Goal: Entertainment & Leisure: Browse casually

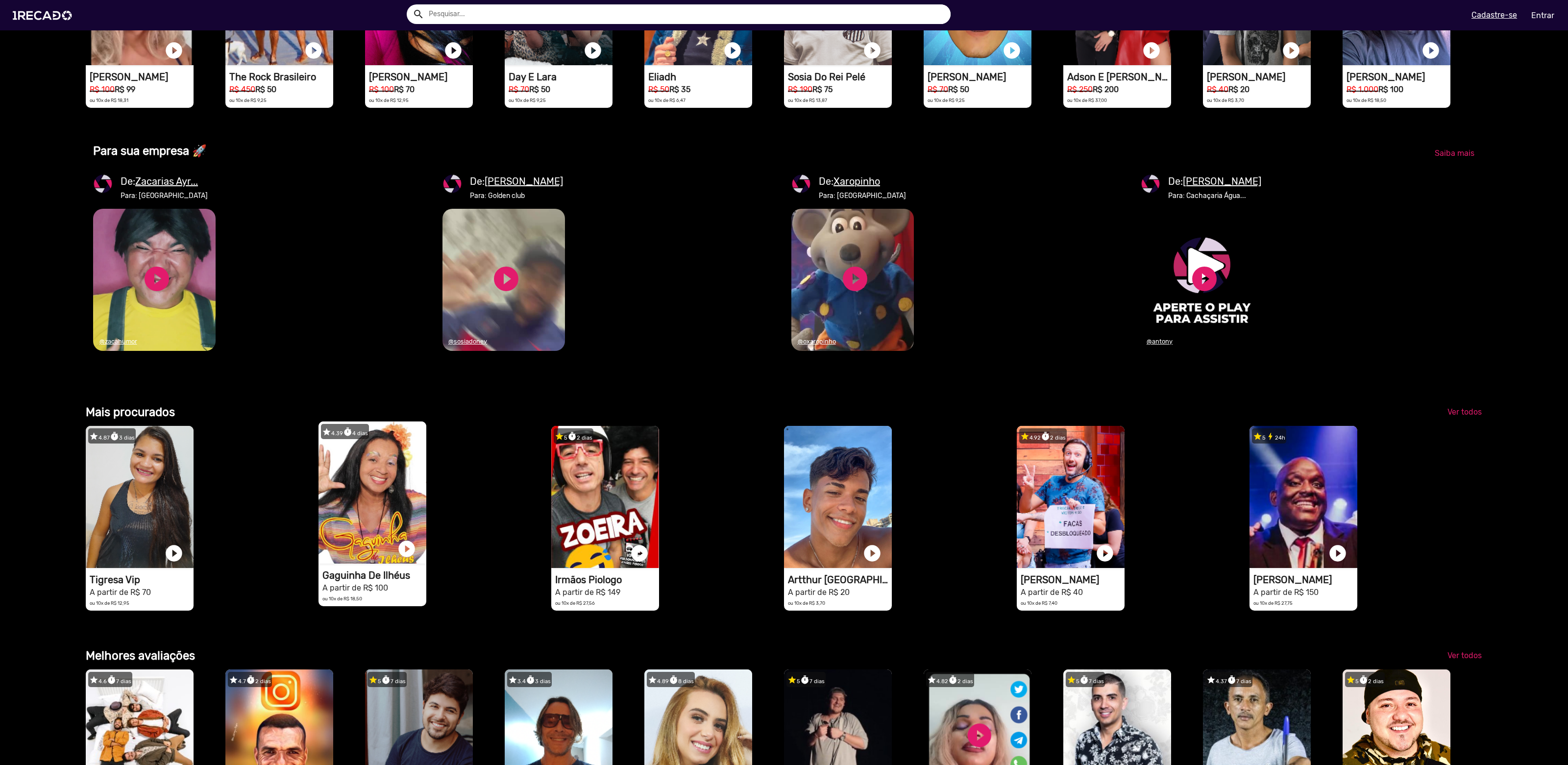
scroll to position [0, 3121]
click at [850, 294] on link "play_circle_filled" at bounding box center [855, 279] width 30 height 30
click at [854, 294] on link "pause_circle" at bounding box center [855, 279] width 30 height 30
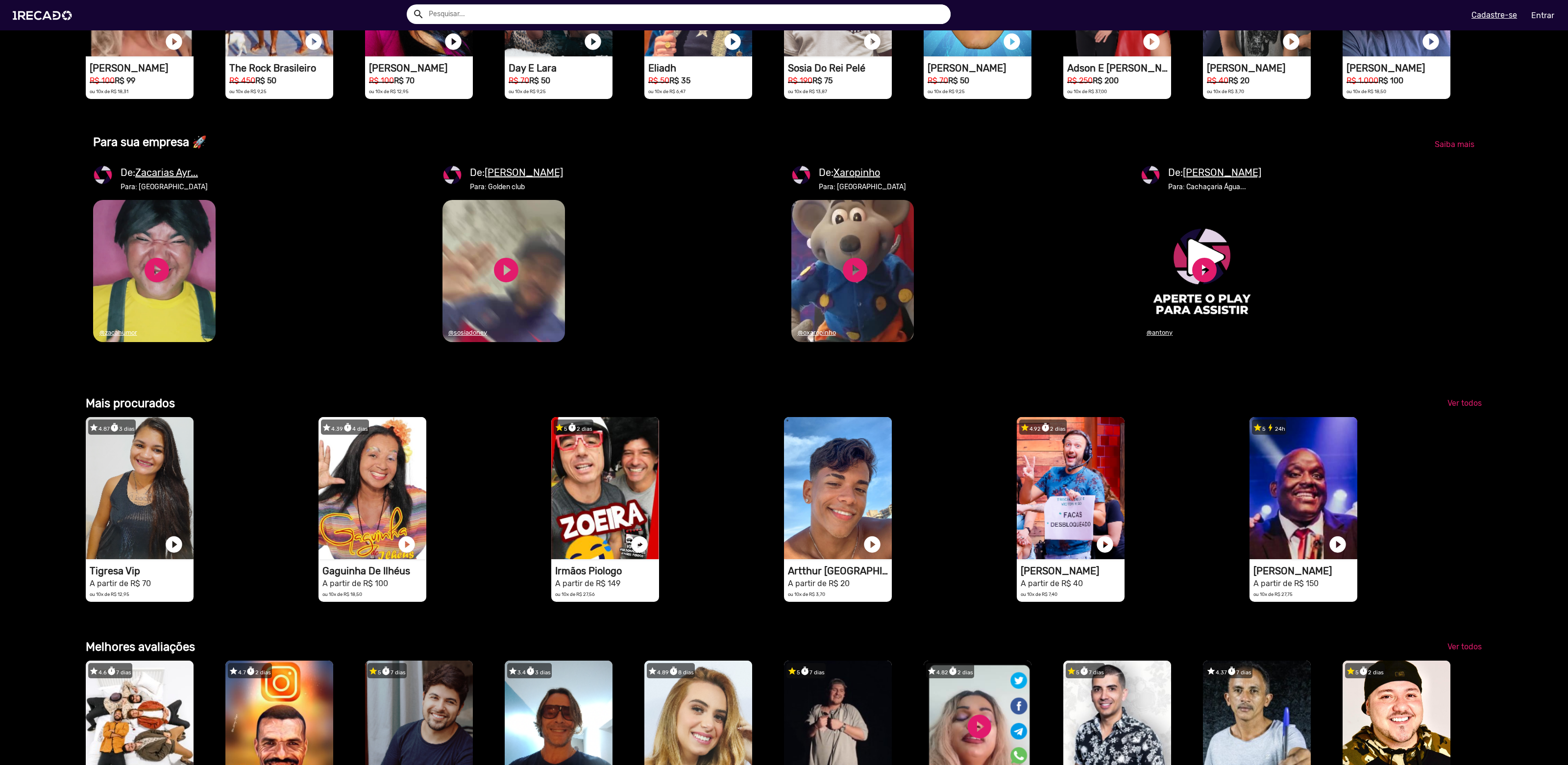
scroll to position [0, 0]
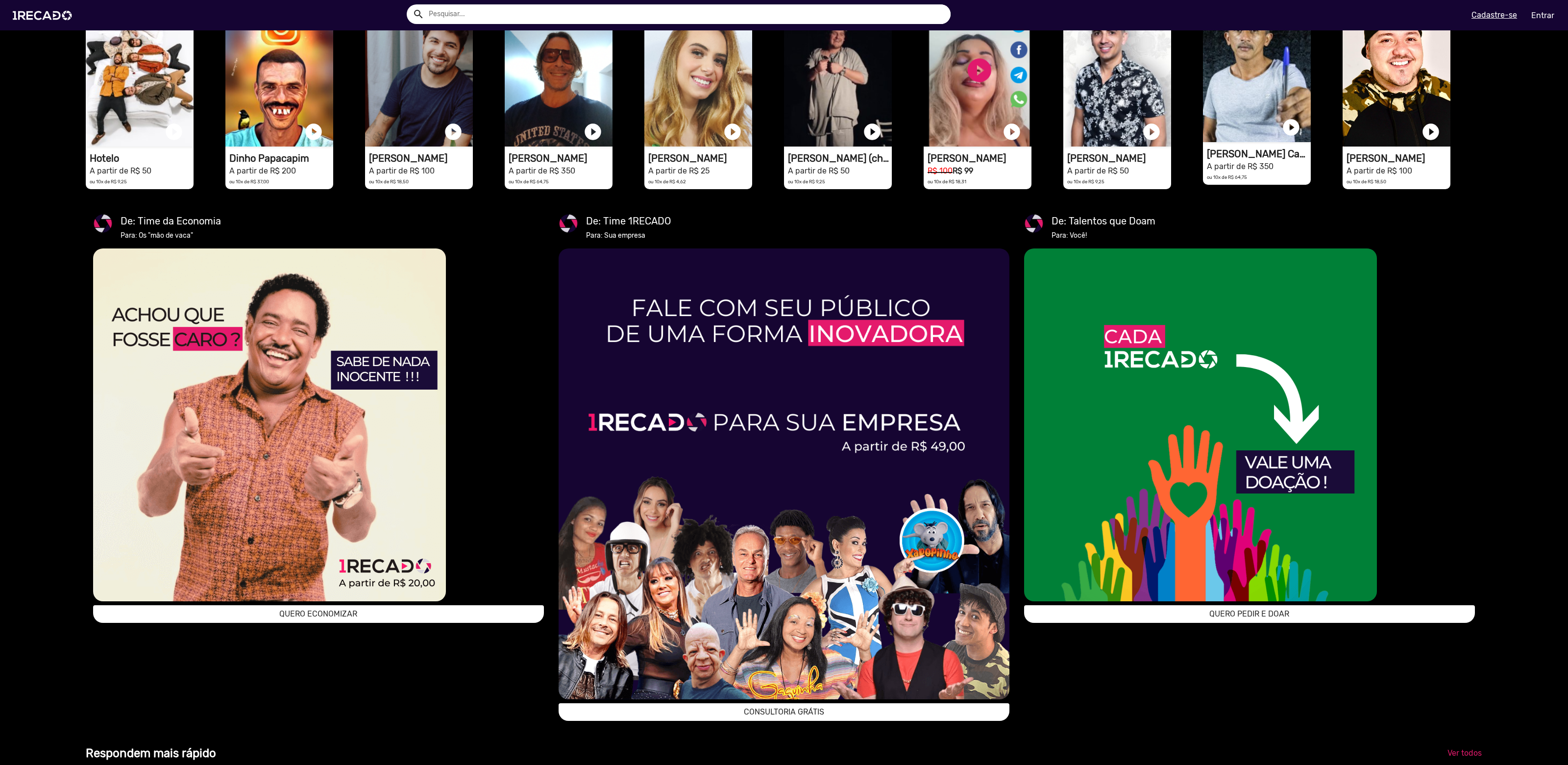
click at [1245, 133] on video "1RECADO vídeos dedicados para fãs e empresas" at bounding box center [1257, 71] width 108 height 142
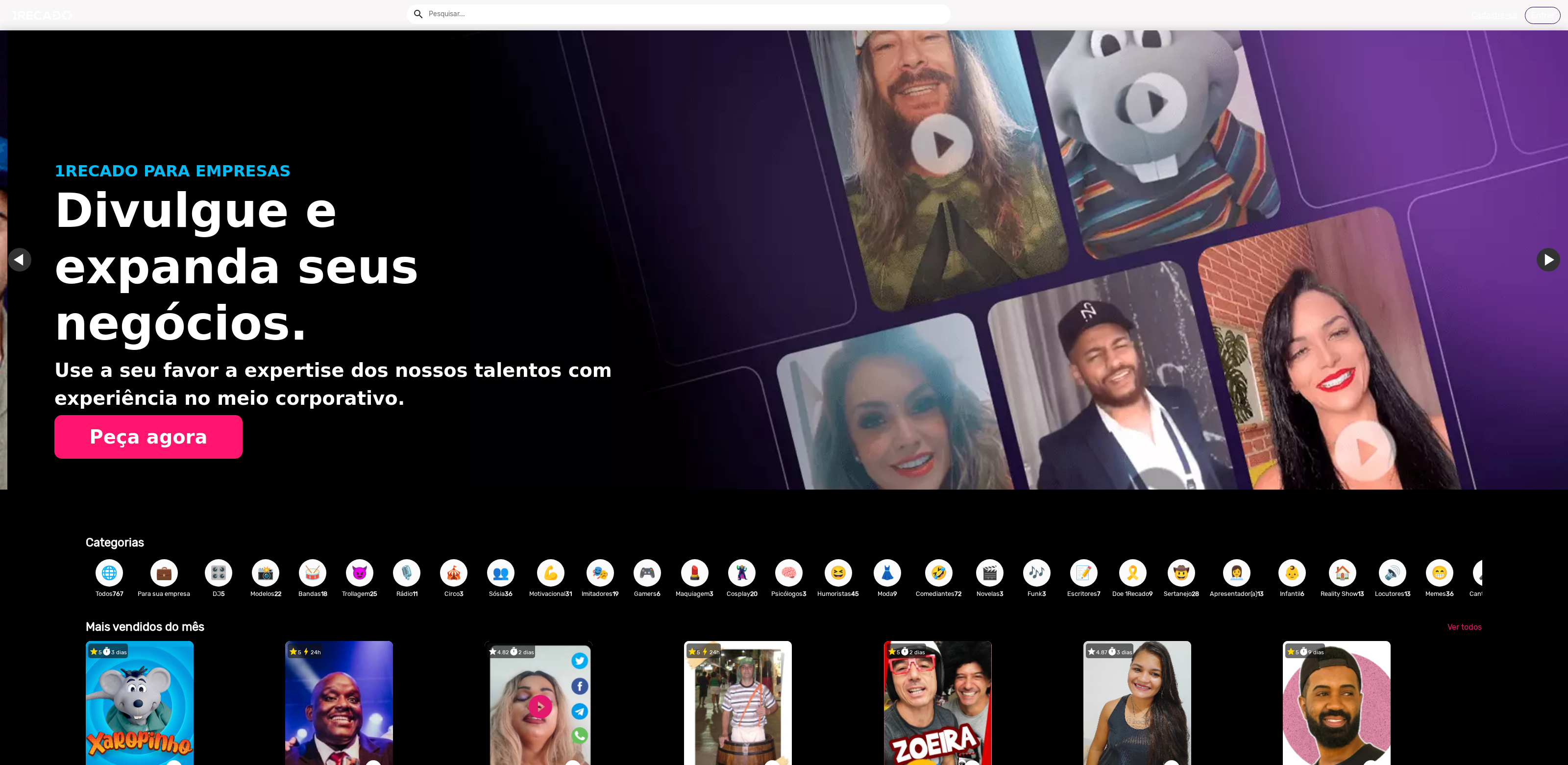
click at [317, 569] on span "🥁" at bounding box center [312, 573] width 17 height 27
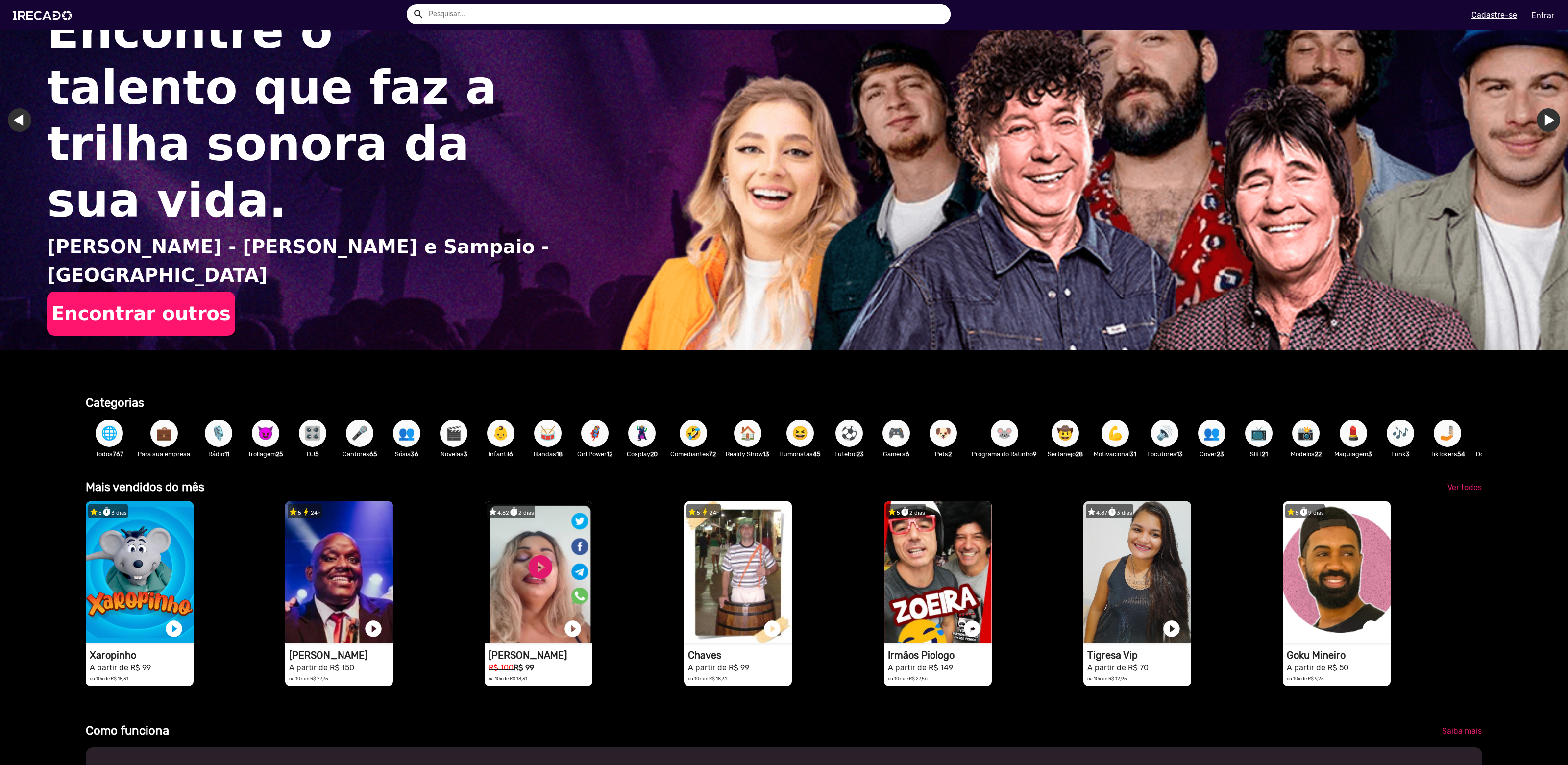
click at [268, 433] on span "😈" at bounding box center [265, 433] width 17 height 27
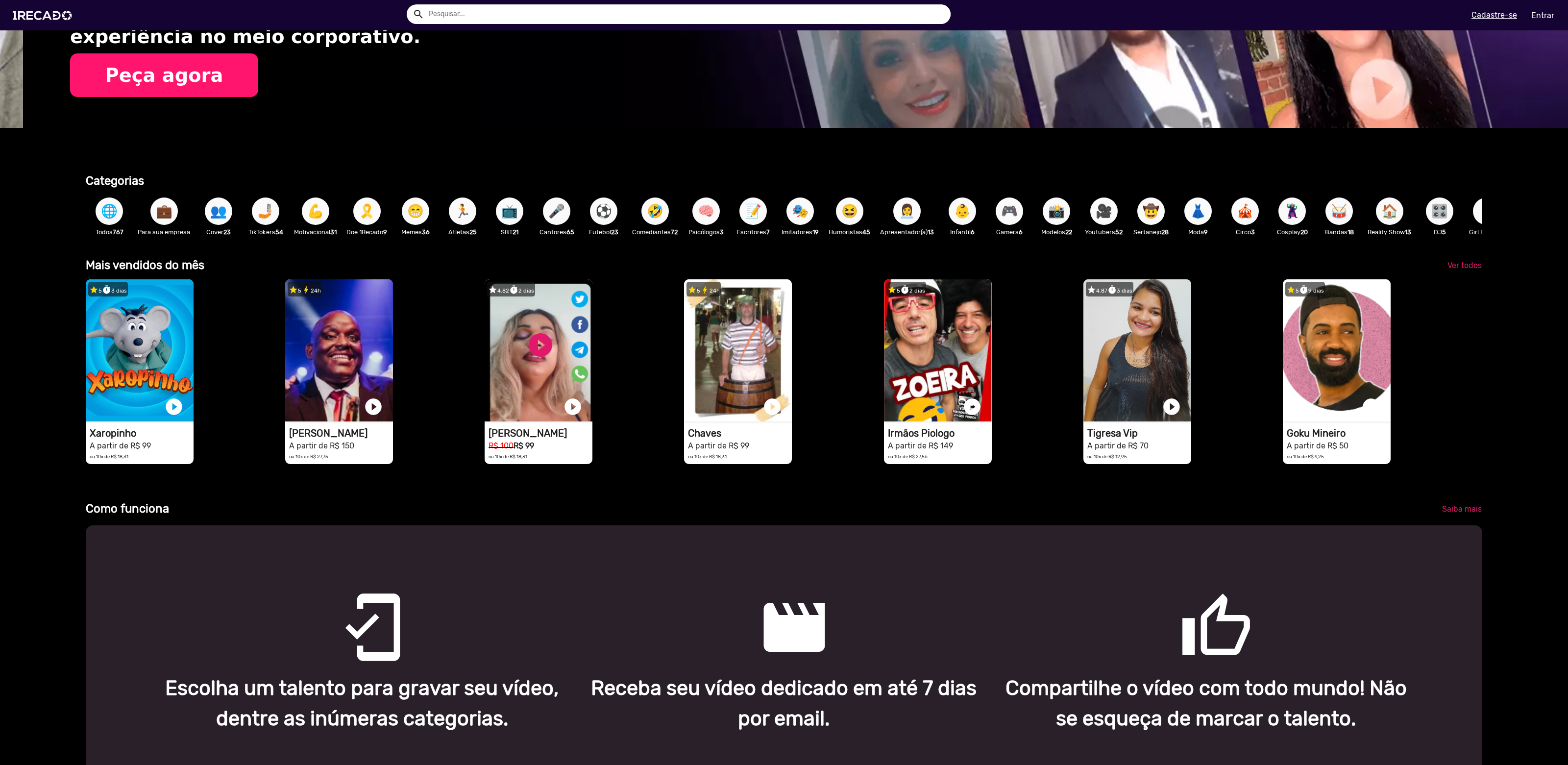
scroll to position [0, 1561]
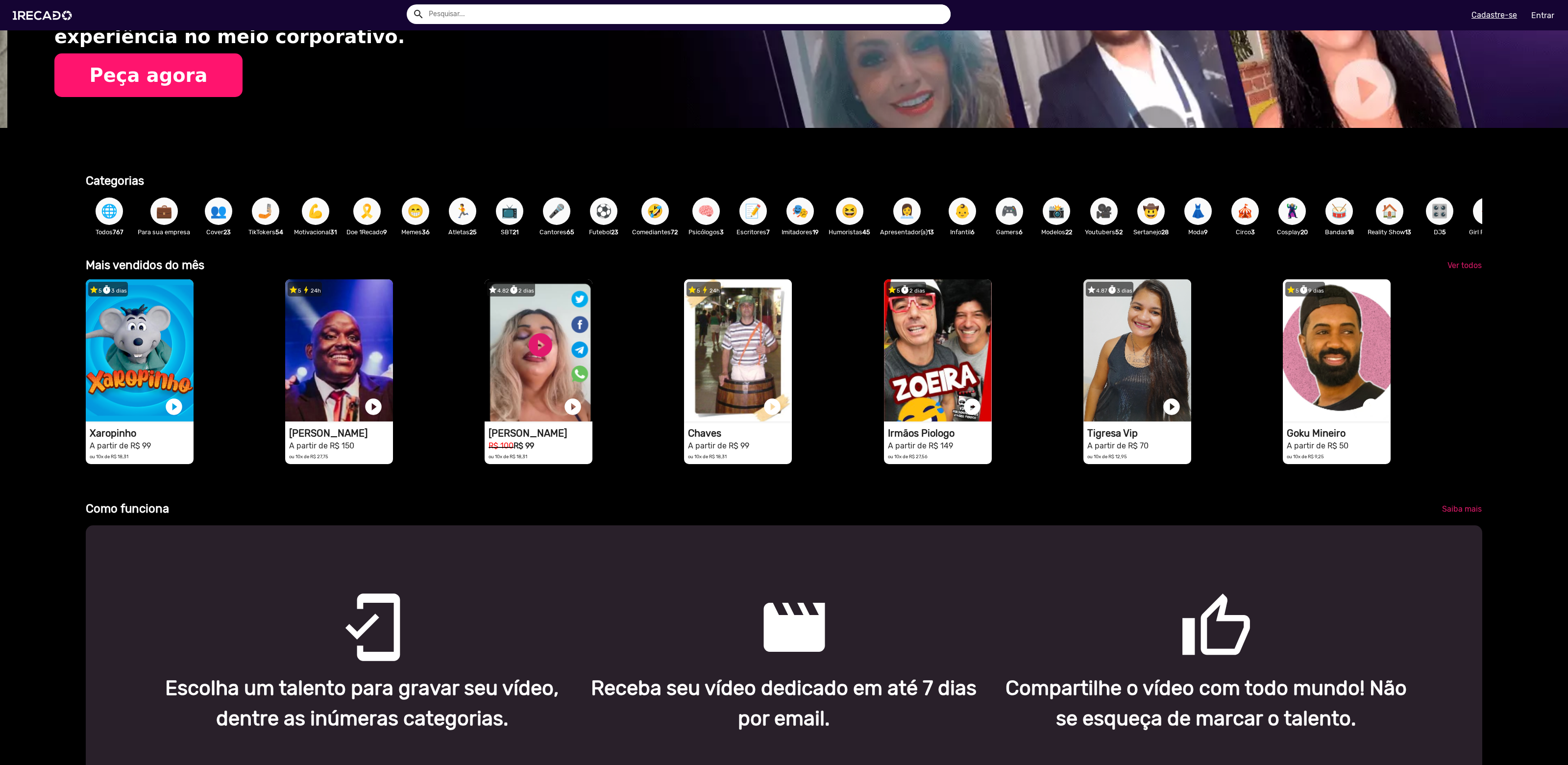
click at [858, 223] on span "😆" at bounding box center [849, 211] width 17 height 27
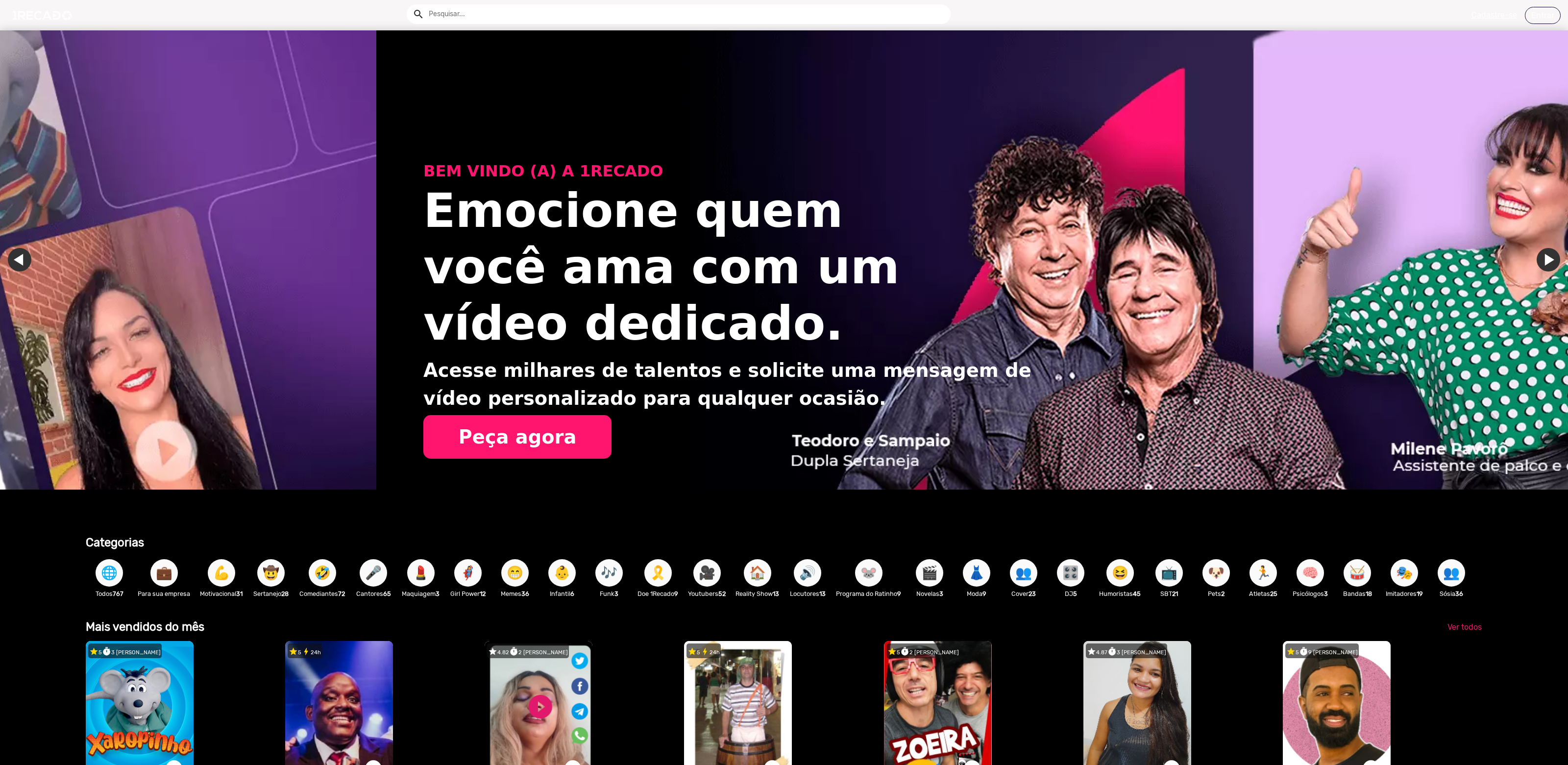
scroll to position [0, 3121]
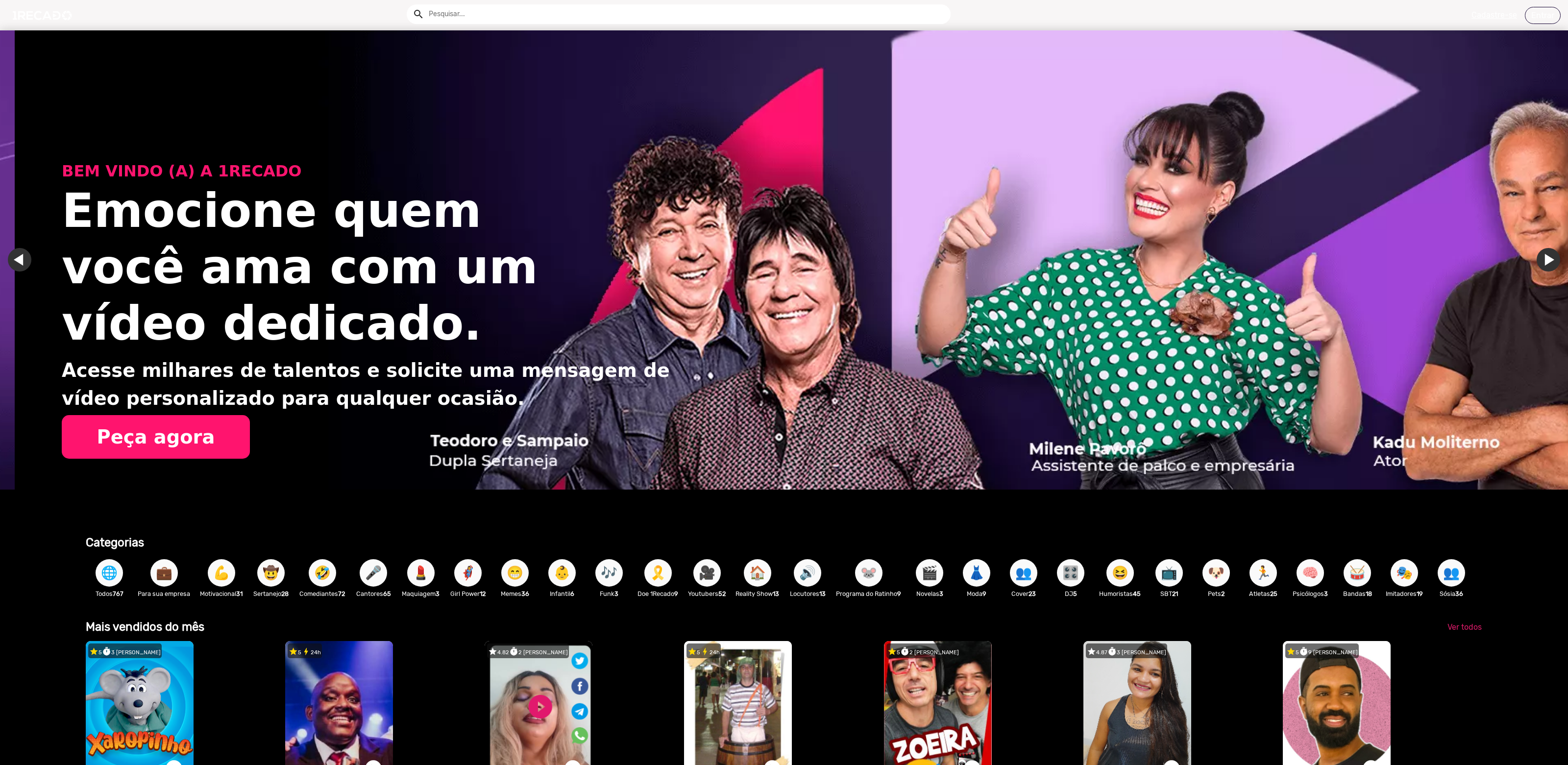
click at [527, 576] on button "😁" at bounding box center [515, 573] width 27 height 27
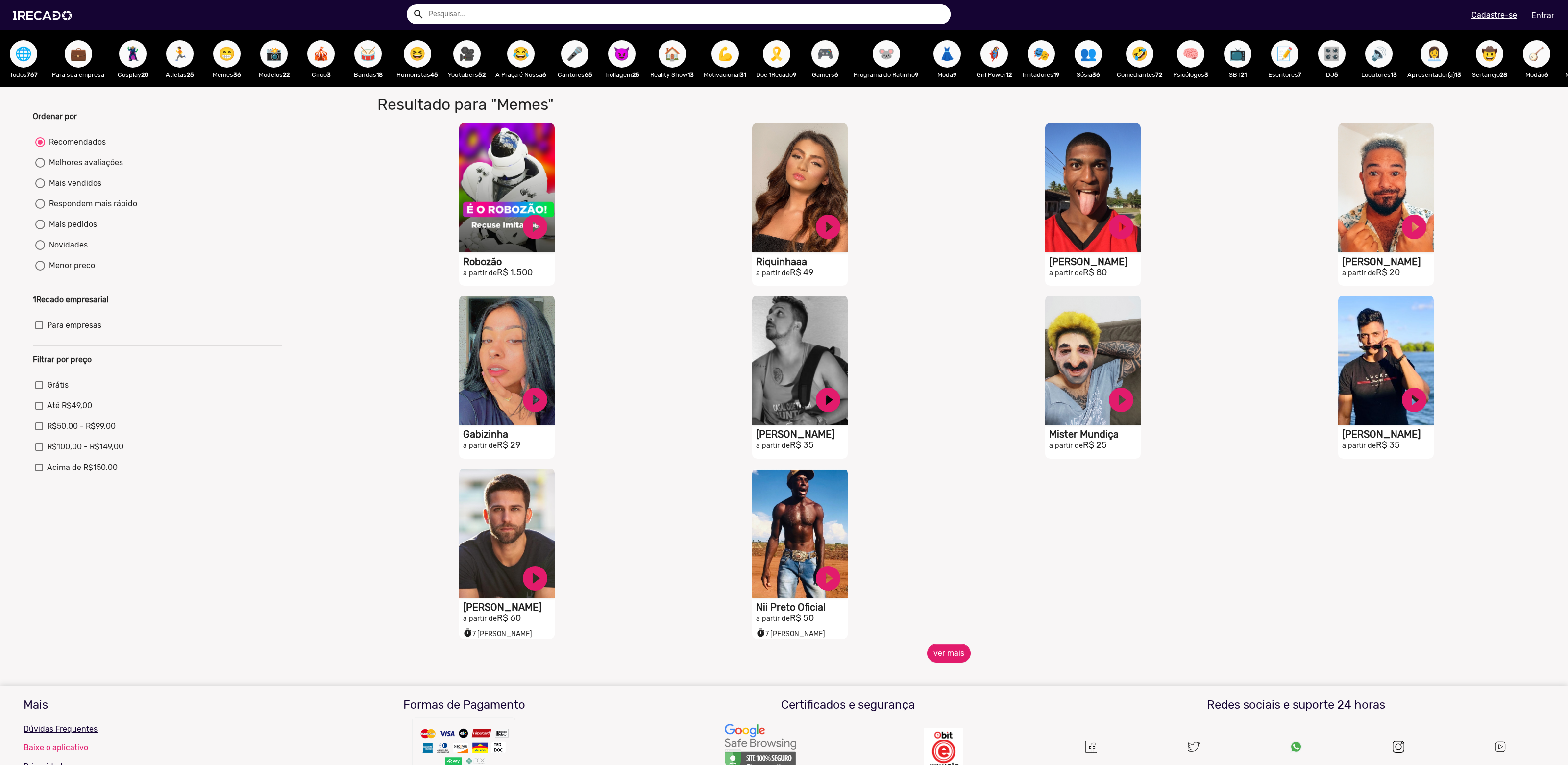
scroll to position [122, 0]
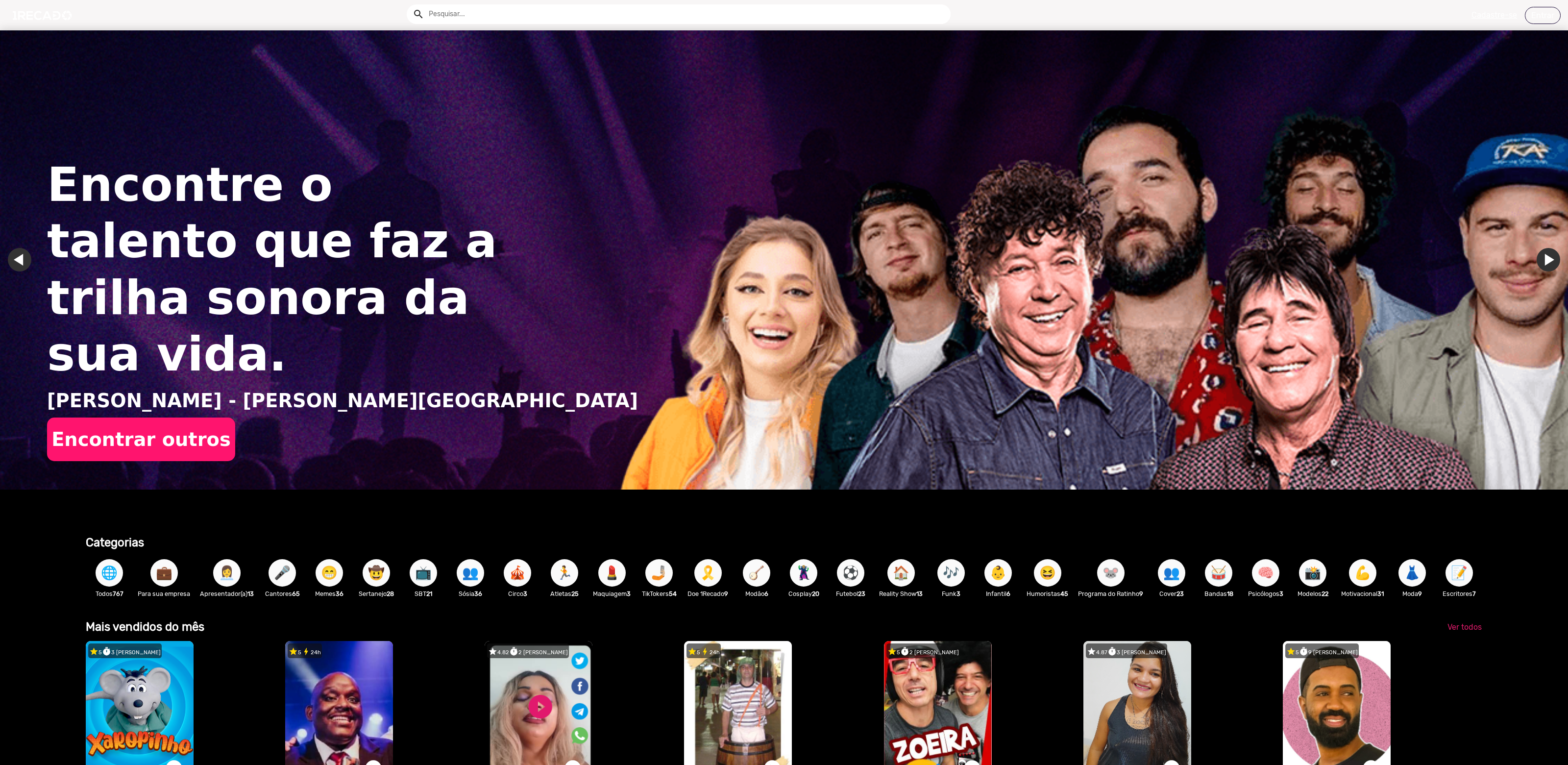
click at [225, 573] on span "👩‍💼" at bounding box center [226, 573] width 17 height 27
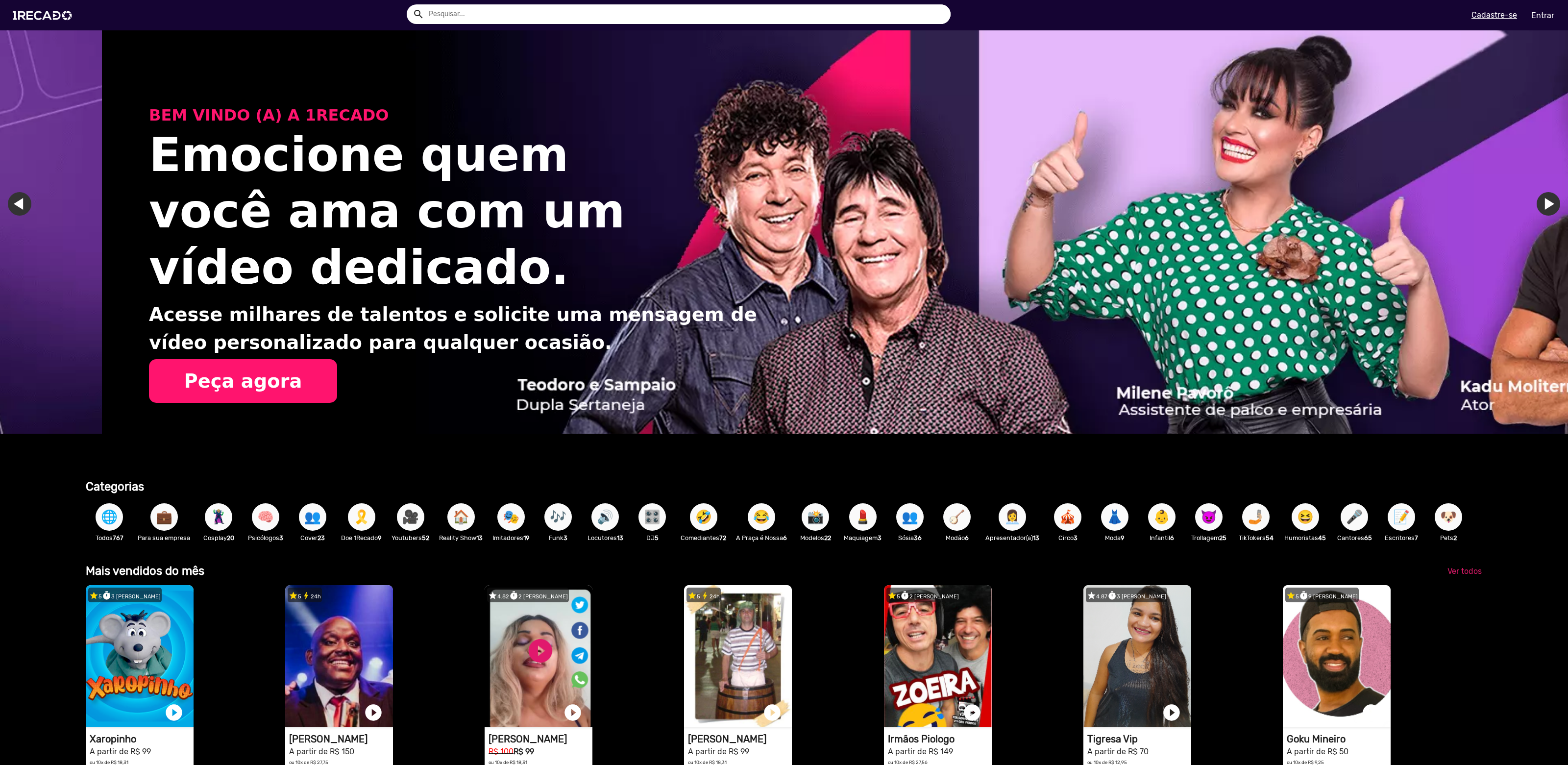
scroll to position [0, 3121]
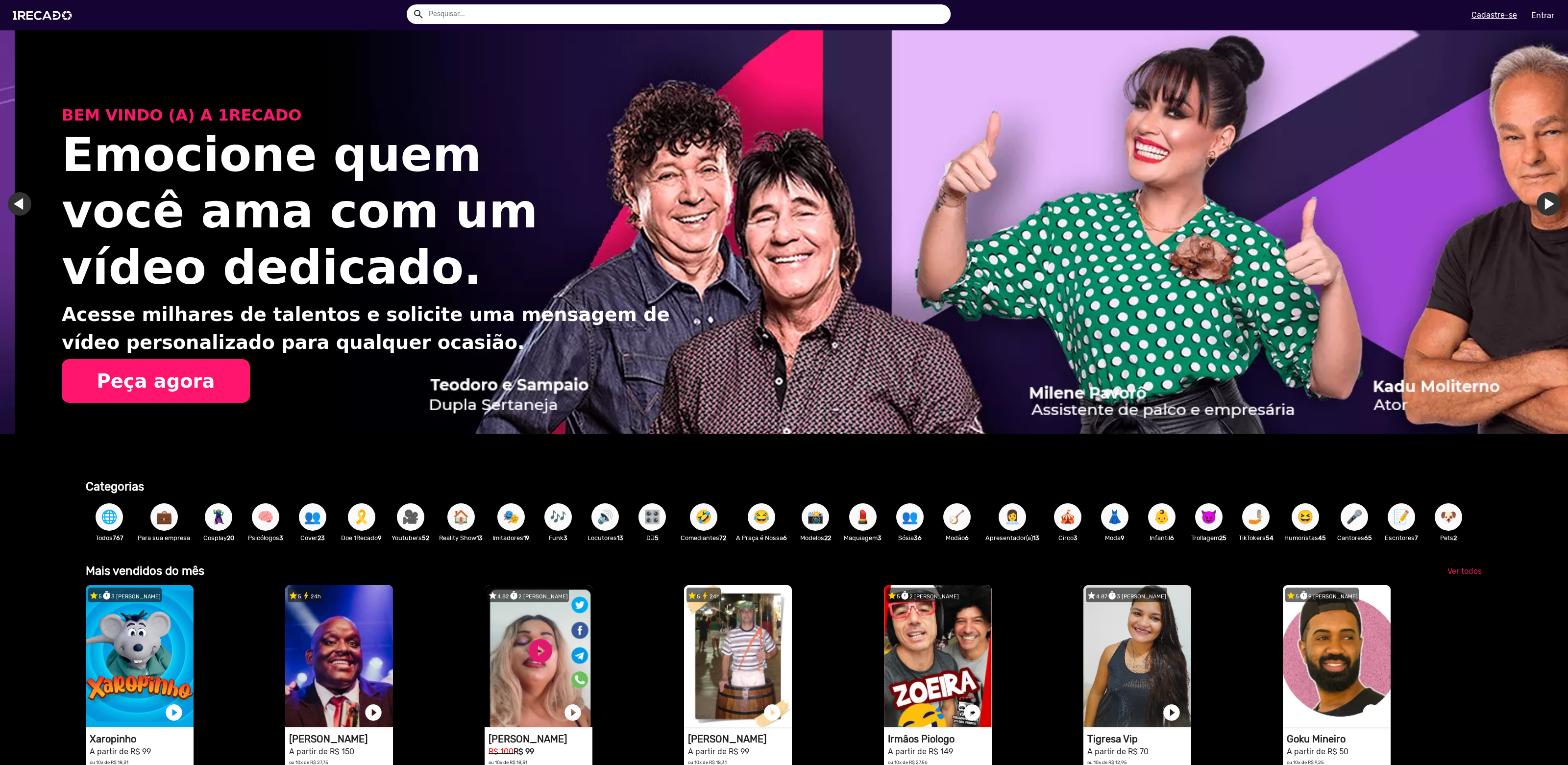
click at [402, 516] on button "🎥" at bounding box center [411, 517] width 27 height 27
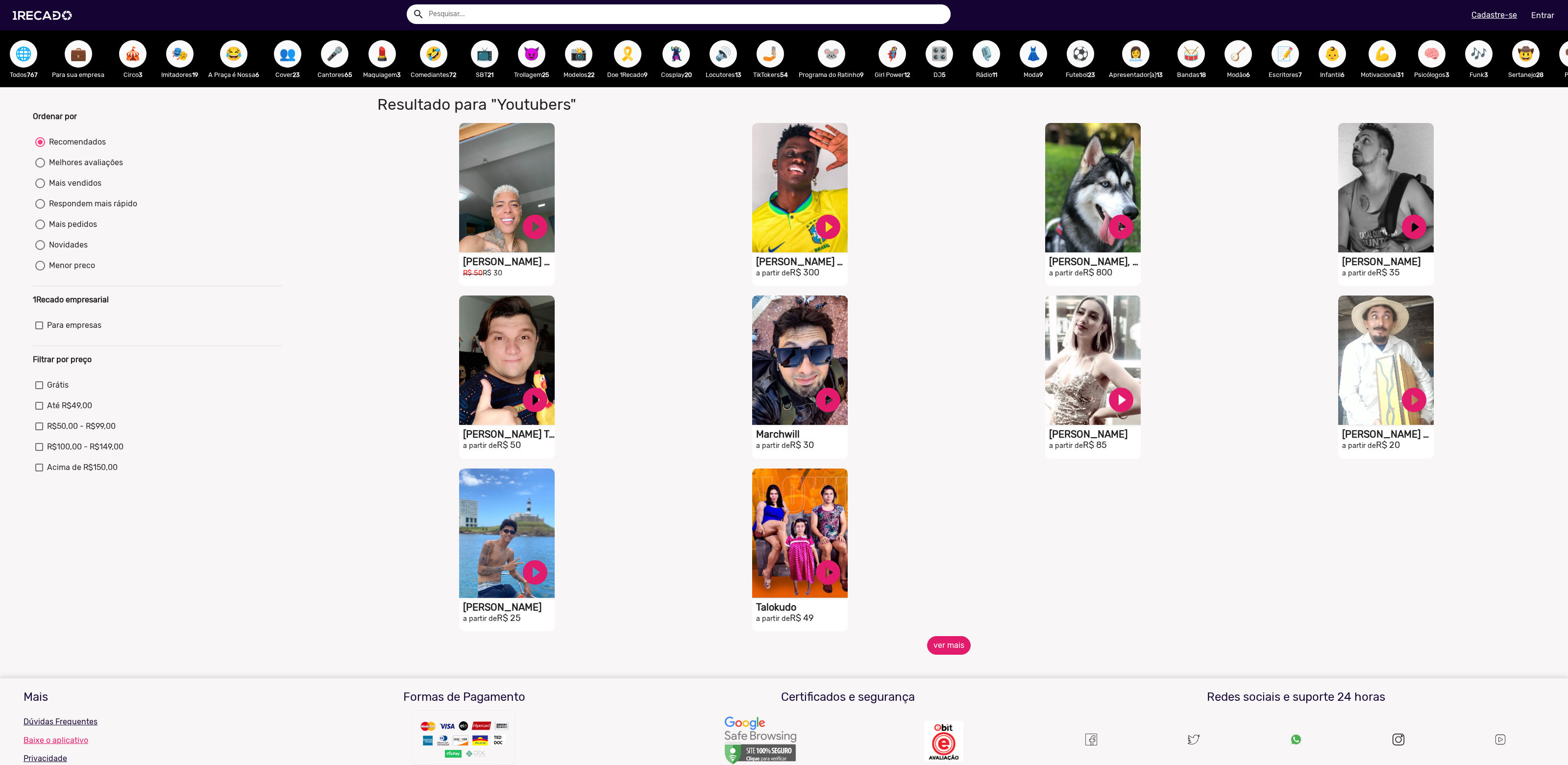
click at [935, 653] on button "ver mais" at bounding box center [949, 645] width 44 height 19
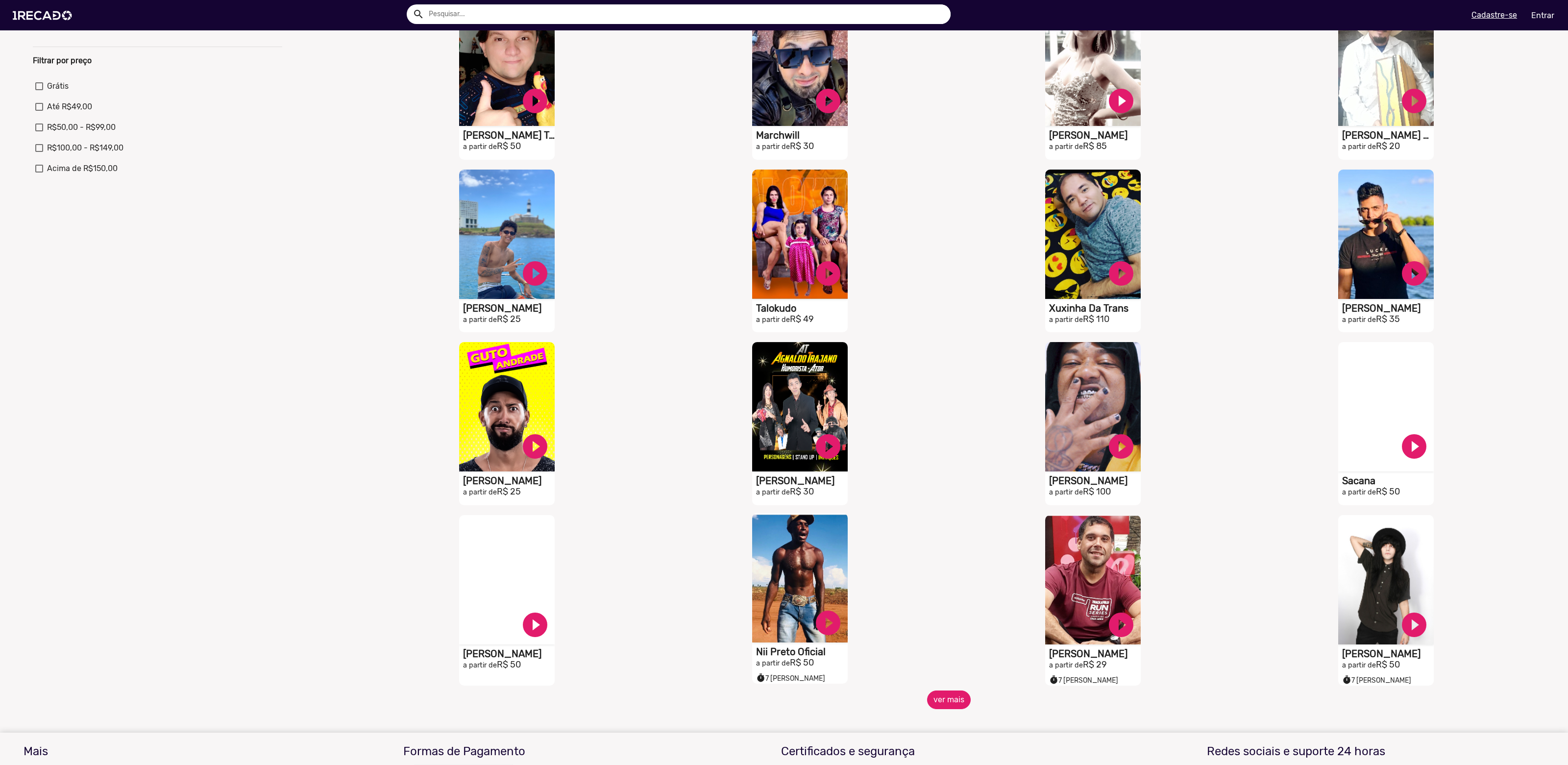
scroll to position [467, 0]
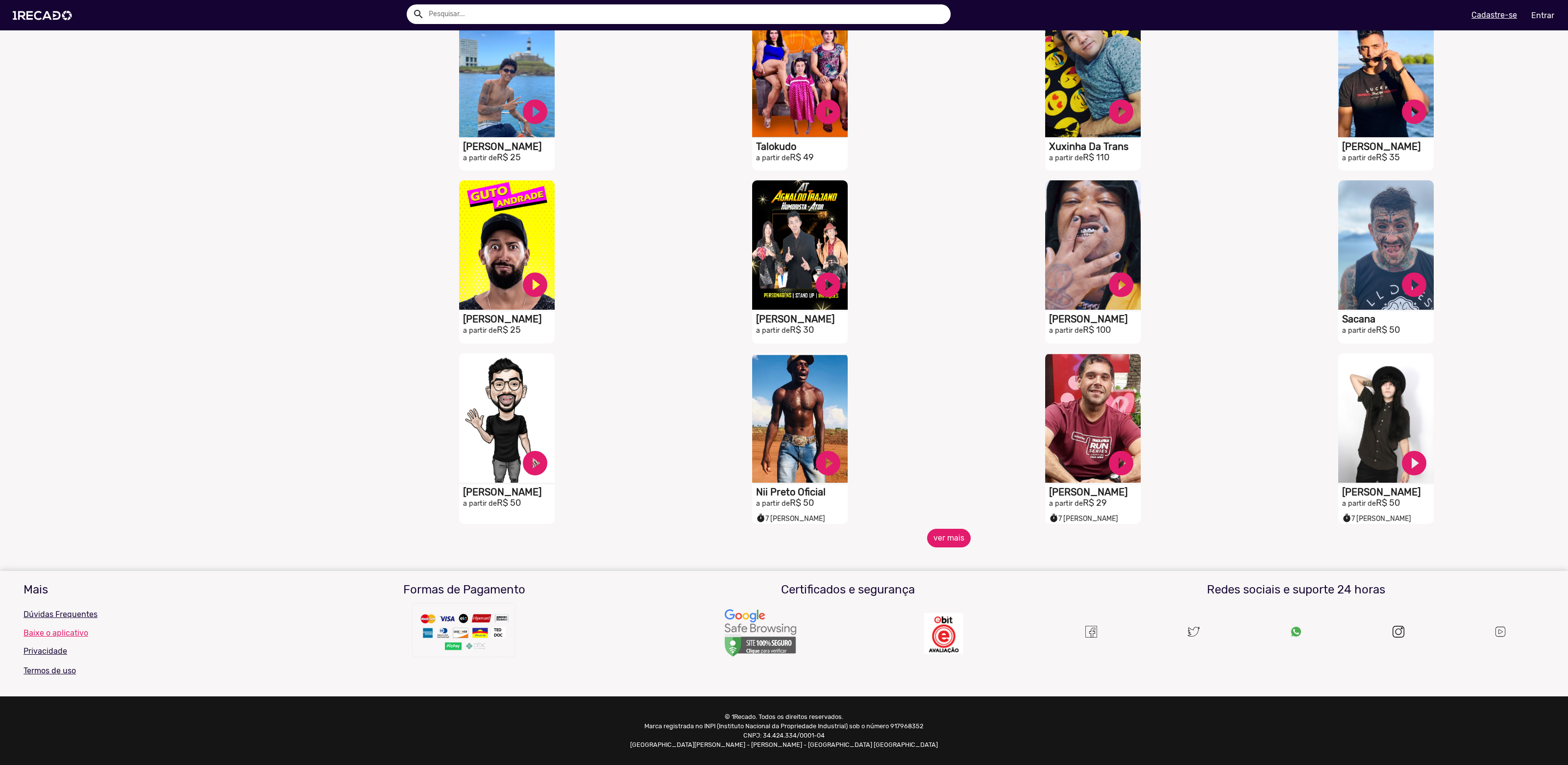
click at [954, 534] on button "ver mais" at bounding box center [949, 538] width 44 height 19
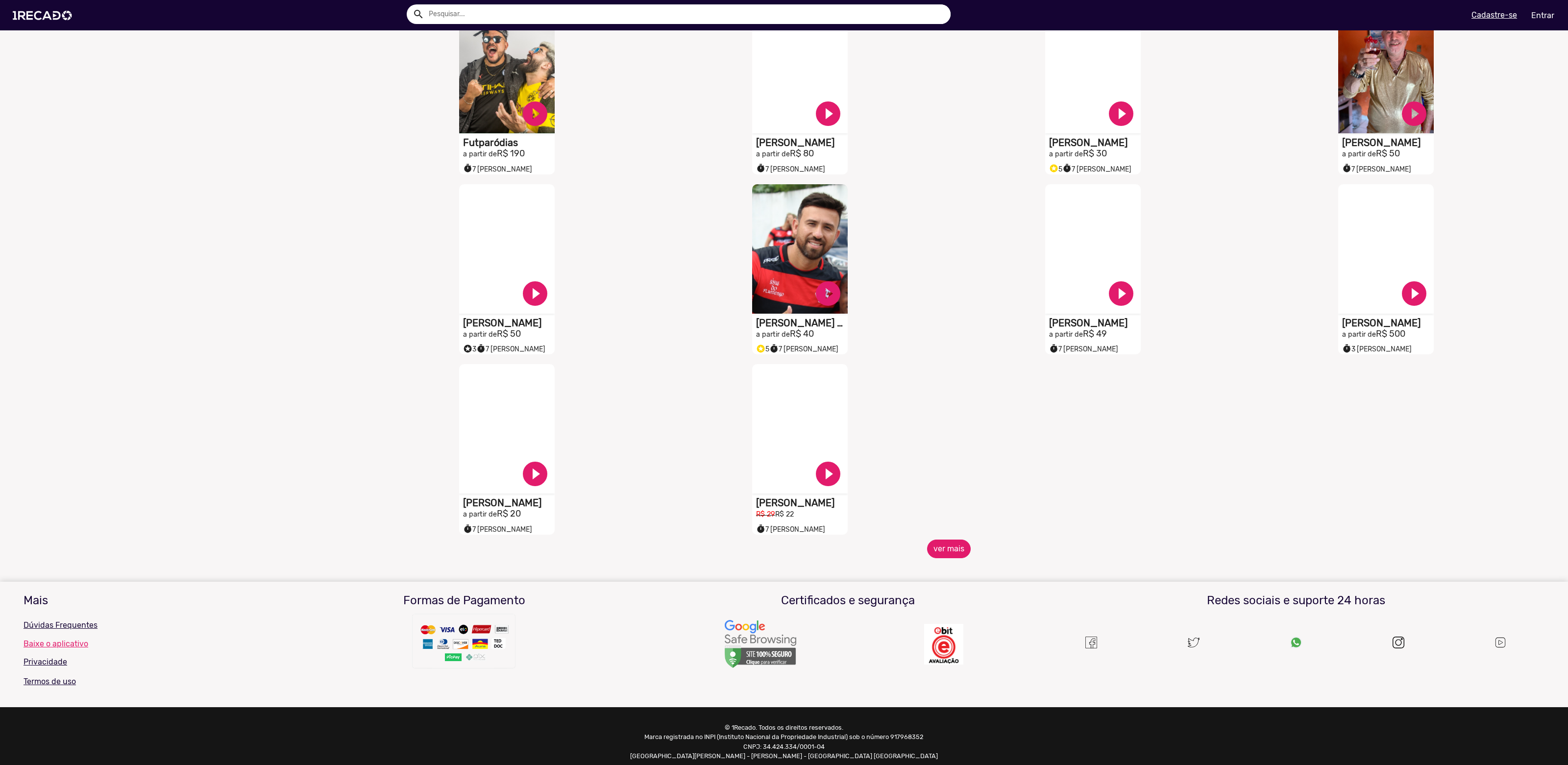
scroll to position [628, 0]
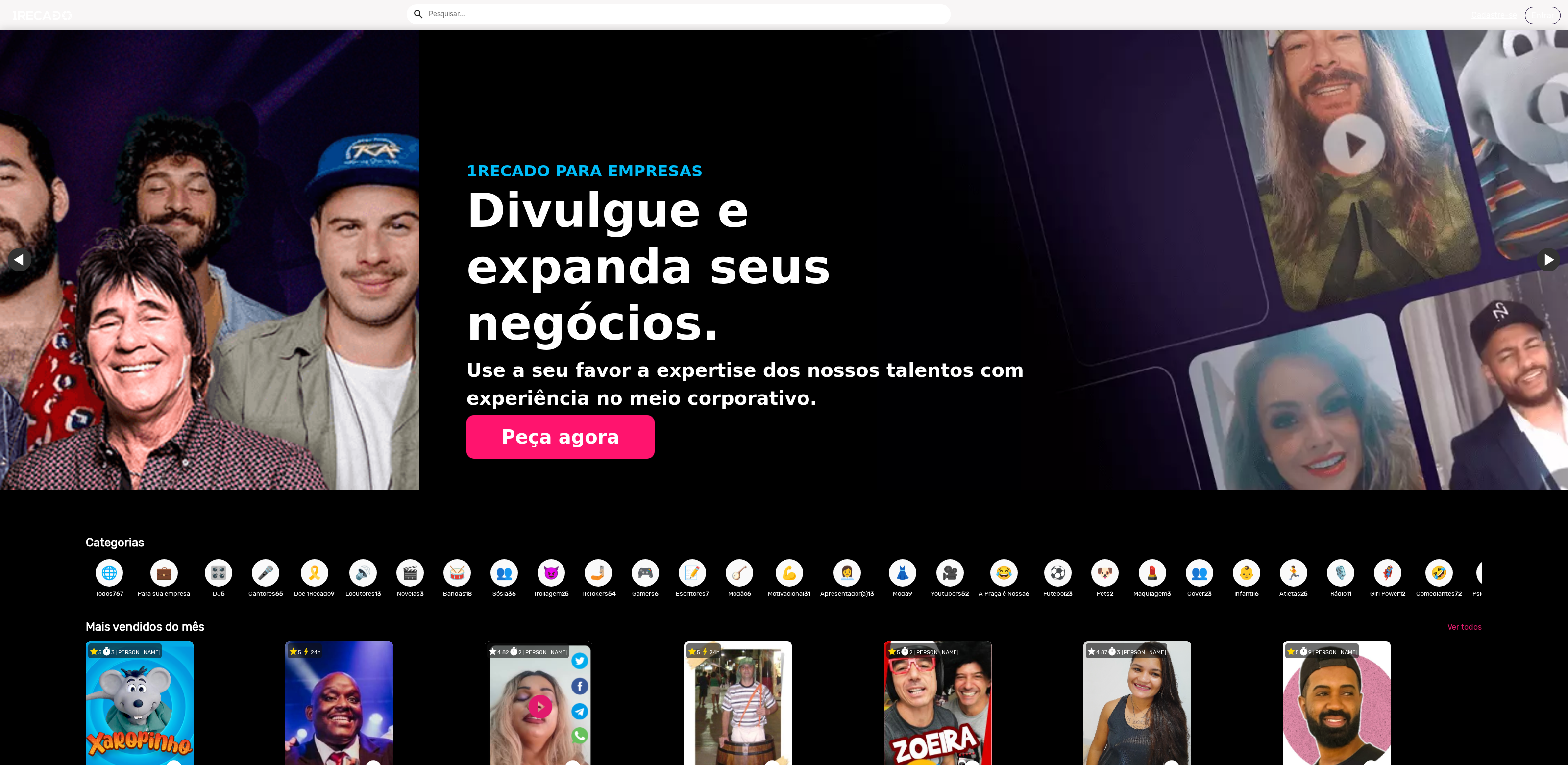
scroll to position [0, 1473]
